Goal: Task Accomplishment & Management: Manage account settings

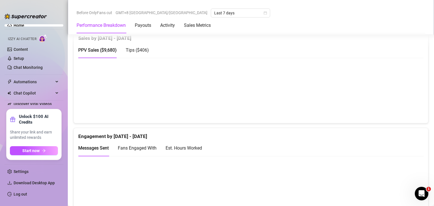
scroll to position [283, 0]
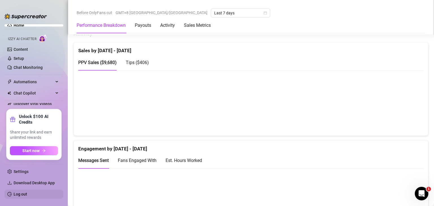
click at [27, 192] on link "Log out" at bounding box center [21, 194] width 14 height 5
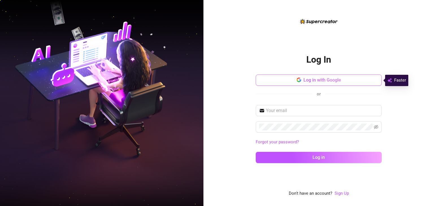
click at [305, 78] on span "Log in with Google" at bounding box center [323, 79] width 38 height 5
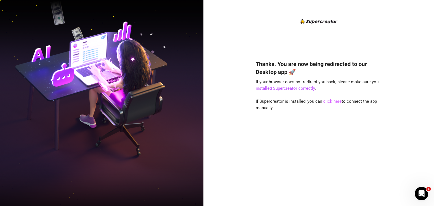
click at [336, 103] on link "click here" at bounding box center [332, 101] width 18 height 5
